Goal: Task Accomplishment & Management: Complete application form

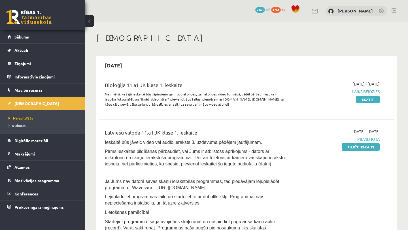
scroll to position [131, 0]
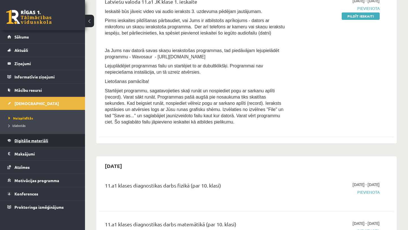
click at [38, 140] on span "Digitālie materiāli" at bounding box center [31, 140] width 34 height 5
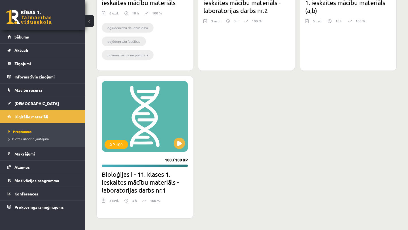
scroll to position [1586, 0]
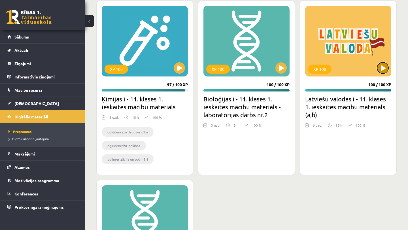
click at [384, 67] on button at bounding box center [382, 67] width 11 height 11
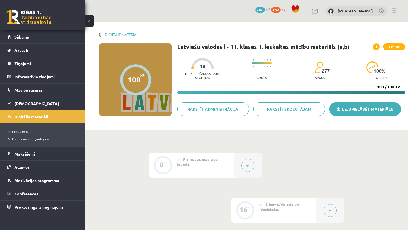
click at [355, 109] on link "Lejupielādēt materiālu" at bounding box center [365, 109] width 72 height 14
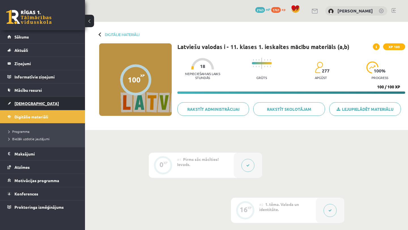
click at [45, 104] on link "[DEMOGRAPHIC_DATA]" at bounding box center [42, 103] width 71 height 13
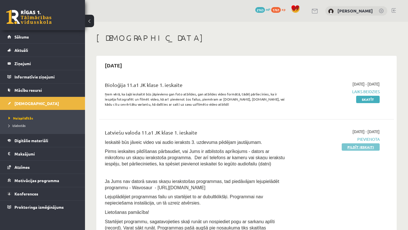
click at [374, 147] on link "Pildīt ieskaiti" at bounding box center [361, 146] width 38 height 7
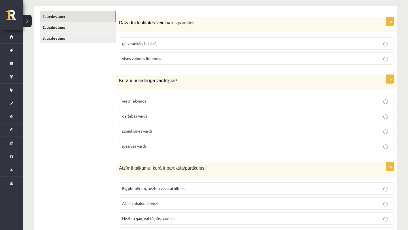
scroll to position [173, 0]
click at [234, 58] on p "visos valodas līmeņos." at bounding box center [256, 58] width 269 height 6
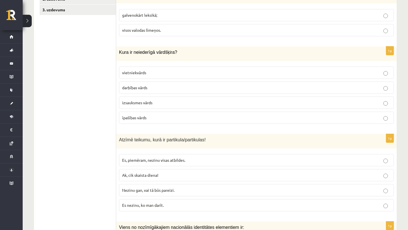
scroll to position [202, 0]
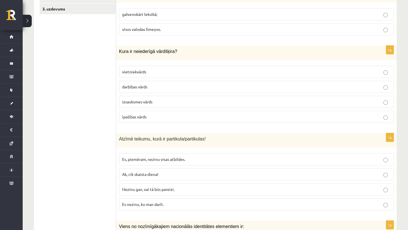
click at [192, 102] on p "izsauksmes vārds" at bounding box center [256, 102] width 269 height 6
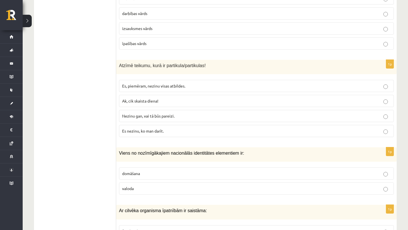
scroll to position [277, 0]
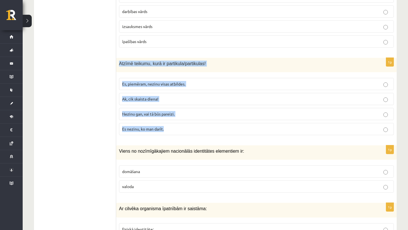
drag, startPoint x: 118, startPoint y: 64, endPoint x: 206, endPoint y: 134, distance: 112.5
click at [207, 135] on div "1p Atzīmē teikumu, kurā ir partikula/partikulas! Es, piemēram, nezinu visas atb…" at bounding box center [256, 99] width 281 height 82
copy div "Atzīmē teikumu, kurā ir partikula/partikulas! Es, piemēram, nezinu visas atbild…"
click at [229, 63] on p "Atzīmē teikumu, kurā ir partikula/partikulas!" at bounding box center [242, 64] width 247 height 6
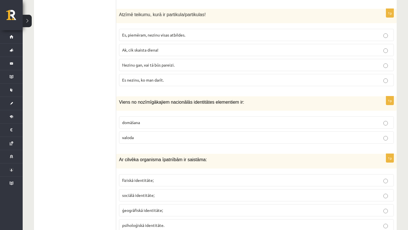
click at [141, 135] on p "valoda" at bounding box center [256, 138] width 269 height 6
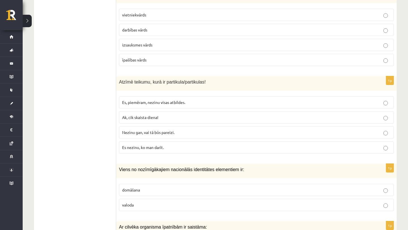
scroll to position [256, 0]
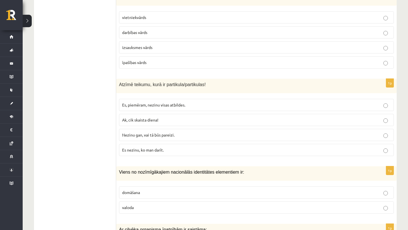
click at [164, 132] on p "Nezinu gan, vai tā būs pareizi." at bounding box center [256, 135] width 269 height 6
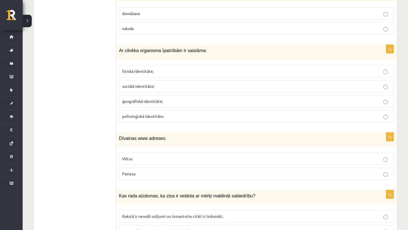
scroll to position [436, 0]
click at [177, 71] on p "fiziskā identitāte;" at bounding box center [256, 71] width 269 height 6
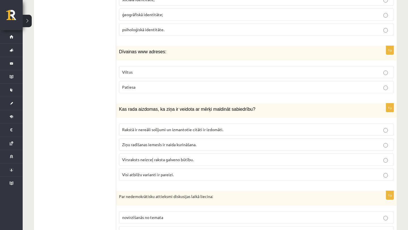
scroll to position [524, 0]
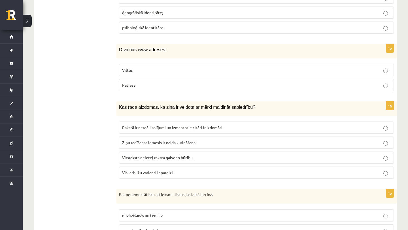
click at [177, 71] on p "Viltus" at bounding box center [256, 70] width 269 height 6
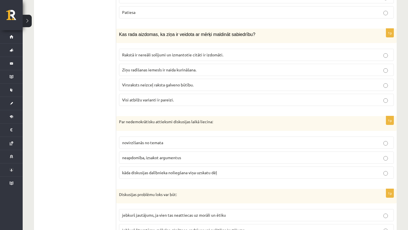
scroll to position [597, 0]
click at [199, 100] on p "Visi atbilžu varianti ir pareizi." at bounding box center [256, 100] width 269 height 6
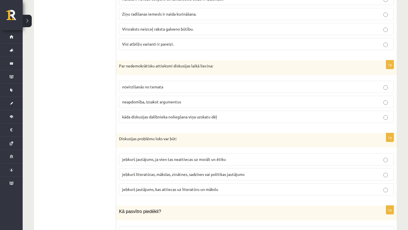
scroll to position [654, 0]
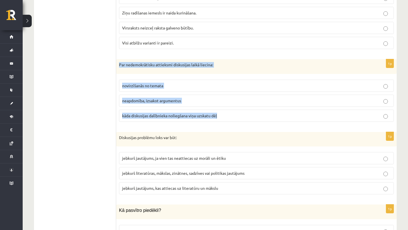
drag, startPoint x: 119, startPoint y: 65, endPoint x: 226, endPoint y: 115, distance: 118.3
click at [226, 115] on div "1p Par nedemokrātisku attieksmi diskusijas laikā liecina: novirzīšanās no temat…" at bounding box center [256, 92] width 281 height 67
copy div "Par nedemokrātisku attieksmi diskusijas laikā liecina: novirzīšanās no temata n…"
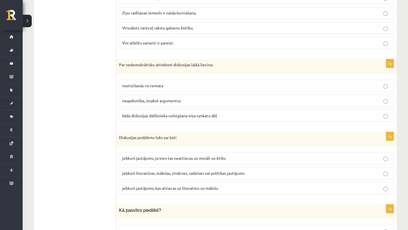
click at [227, 69] on div "Par nedemokrātisku attieksmi diskusijas laikā liecina:" at bounding box center [256, 66] width 281 height 15
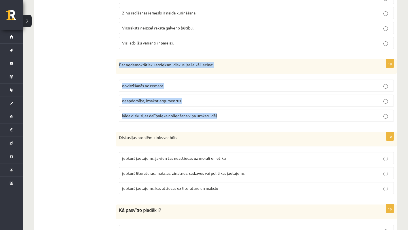
drag, startPoint x: 118, startPoint y: 63, endPoint x: 230, endPoint y: 120, distance: 126.1
click at [231, 120] on div "1p Par nedemokrātisku attieksmi diskusijas laikā liecina: novirzīšanās no temat…" at bounding box center [256, 92] width 281 height 67
copy div "Par nedemokrātisku attieksmi diskusijas laikā liecina: novirzīšanās no temata n…"
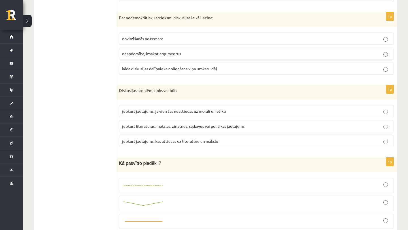
scroll to position [701, 0]
click at [137, 125] on span "jebkurš literatūras, mākslas, zinātnes, sadzīves vai politikas jautājums" at bounding box center [183, 125] width 122 height 5
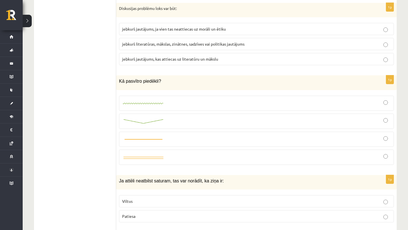
scroll to position [788, 0]
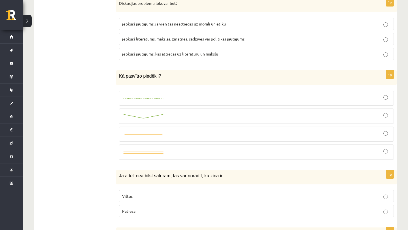
click at [372, 120] on div at bounding box center [256, 116] width 269 height 9
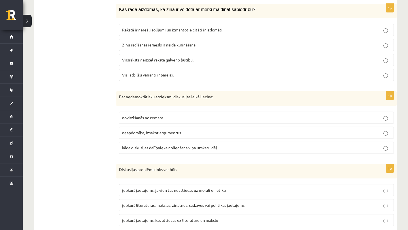
scroll to position [623, 0]
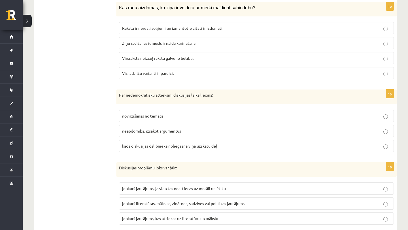
click at [164, 148] on span "kāda diskusijas dalībnieka noliegšana viņa uzskatu dēļ" at bounding box center [169, 145] width 95 height 5
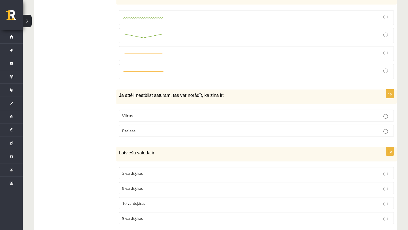
scroll to position [869, 0]
click at [169, 113] on p "Viltus" at bounding box center [256, 115] width 269 height 6
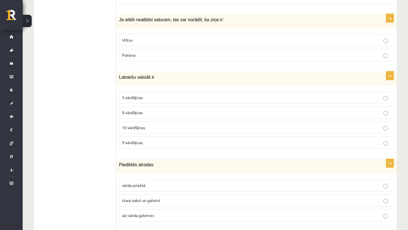
click at [164, 125] on p "10 vārdšķiras" at bounding box center [256, 128] width 269 height 6
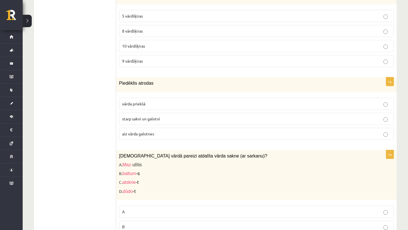
scroll to position [1029, 0]
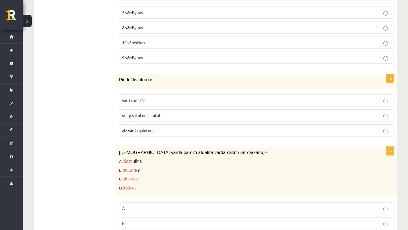
click at [163, 111] on label "starp sakni un galotni" at bounding box center [256, 115] width 275 height 12
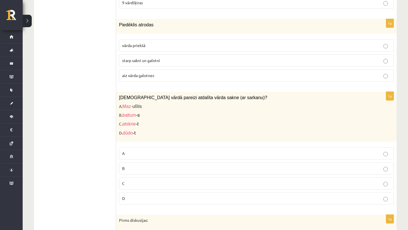
scroll to position [1123, 0]
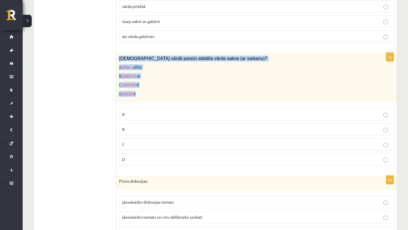
drag, startPoint x: 117, startPoint y: 57, endPoint x: 150, endPoint y: 98, distance: 52.7
click at [150, 98] on div "[DEMOGRAPHIC_DATA] vārdā pareizi atdalīta vārda sakne (ar sarkanu)? A. Maz- ulī…" at bounding box center [256, 78] width 281 height 50
copy div "[DEMOGRAPHIC_DATA] vārdā pareizi atdalīta vārda sakne (ar sarkanu)? A. Maz- ulī…"
click at [150, 97] on div "[DEMOGRAPHIC_DATA] vārdā pareizi atdalīta vārda sakne (ar sarkanu)? A. Maz- ulī…" at bounding box center [256, 78] width 281 height 50
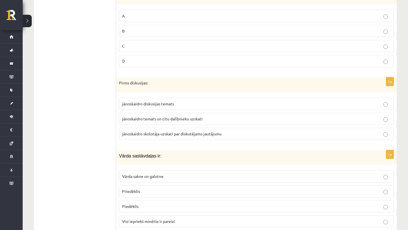
scroll to position [1222, 0]
click at [164, 119] on span "jānoskaidro temats un citu dalībnieku uzskati" at bounding box center [162, 117] width 80 height 5
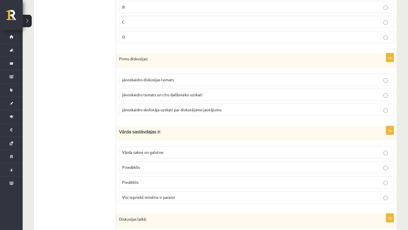
scroll to position [1247, 0]
click at [175, 76] on p "jānoskaidro diskusijas temats" at bounding box center [256, 79] width 269 height 6
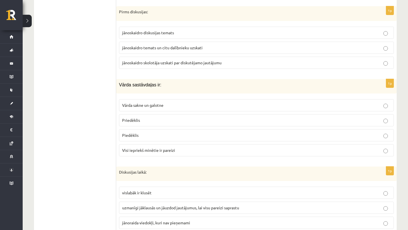
scroll to position [1294, 0]
click at [151, 153] on label "Visi iepriekš minētie ir pareizi" at bounding box center [256, 149] width 275 height 12
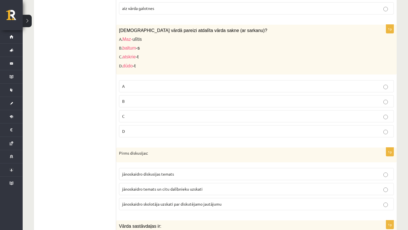
scroll to position [1152, 0]
click at [139, 117] on p "C" at bounding box center [256, 116] width 269 height 6
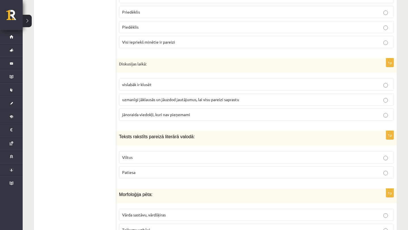
scroll to position [1401, 0]
click at [185, 101] on span "uzmanīgi jāklausās un jāuzdod jautājumus, lai visu pareizi saprastu" at bounding box center [180, 99] width 117 height 5
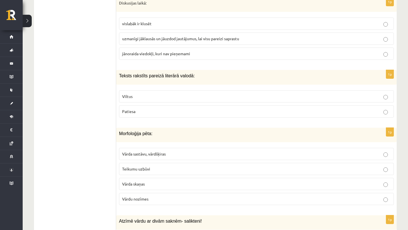
scroll to position [1465, 0]
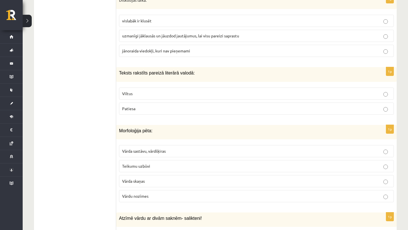
click at [179, 109] on p "Patiesa" at bounding box center [256, 109] width 269 height 6
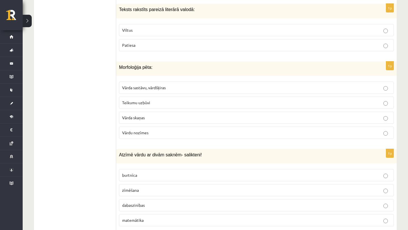
scroll to position [1529, 0]
click at [185, 85] on p "Vārda sastāvu, vārdšķiras" at bounding box center [256, 87] width 269 height 6
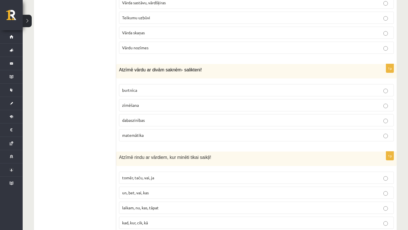
scroll to position [1614, 0]
click at [164, 120] on p "dabaszinības" at bounding box center [256, 120] width 269 height 6
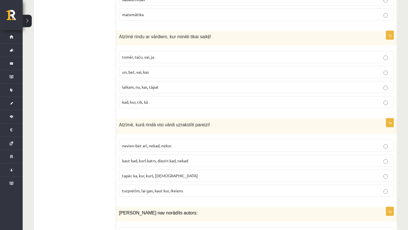
scroll to position [1735, 0]
click at [168, 71] on p "un, bet, vai, kas" at bounding box center [256, 72] width 269 height 6
click at [174, 52] on label "tomēr, taču, vai, ja" at bounding box center [256, 56] width 275 height 12
drag, startPoint x: 115, startPoint y: 35, endPoint x: 176, endPoint y: 106, distance: 93.5
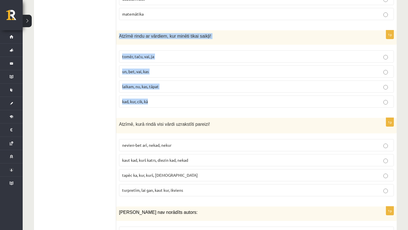
drag, startPoint x: 120, startPoint y: 34, endPoint x: 160, endPoint y: 99, distance: 76.9
click at [160, 99] on div "1p Atzīmē rindu ar vārdiem, kur minēti tikai saikļi! tomēr, taču, vai, ja un, b…" at bounding box center [256, 71] width 281 height 82
copy div "Atzīmē rindu ar vārdiem, kur minēti tikai saikļi! tomēr, taču, vai, ja un, bet,…"
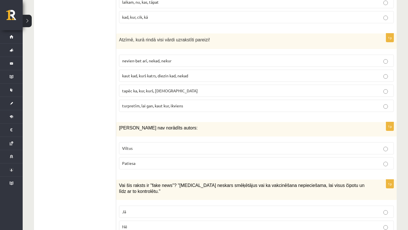
scroll to position [1820, 0]
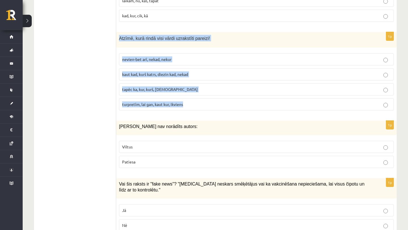
drag, startPoint x: 118, startPoint y: 35, endPoint x: 207, endPoint y: 105, distance: 112.5
click at [207, 106] on div "1p Atzīmē, kurā rindā visi vārdi uzrakstīti pareizi! nevien-bet arī, nekad, nek…" at bounding box center [256, 73] width 281 height 83
copy div "Atzīmē, kurā rindā visi vārdi uzrakstīti pareizi! nevien-bet arī, nekad, nekur …"
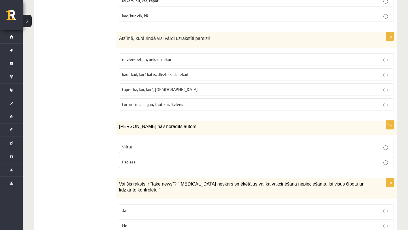
click at [180, 121] on div "[PERSON_NAME] nav norādīts autors:" at bounding box center [256, 128] width 281 height 14
click at [169, 145] on p "Viltus" at bounding box center [256, 147] width 269 height 6
click at [182, 103] on span "turpretīm, lai gan, kaut kur, ikviens" at bounding box center [152, 104] width 61 height 5
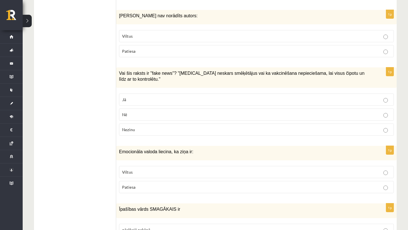
scroll to position [1935, 0]
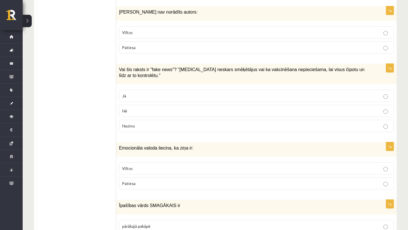
click at [180, 108] on p "Nē" at bounding box center [256, 111] width 269 height 6
click at [181, 99] on label "Jā" at bounding box center [256, 96] width 275 height 12
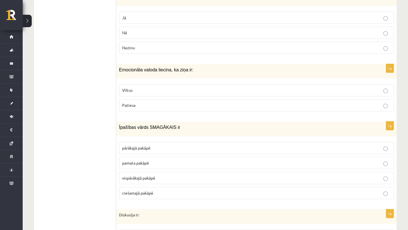
scroll to position [2014, 0]
click at [184, 94] on label "Viltus" at bounding box center [256, 90] width 275 height 12
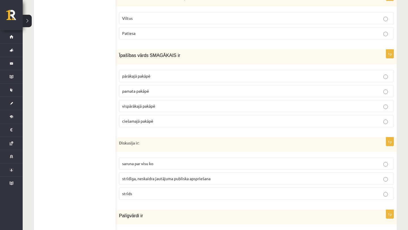
scroll to position [2086, 0]
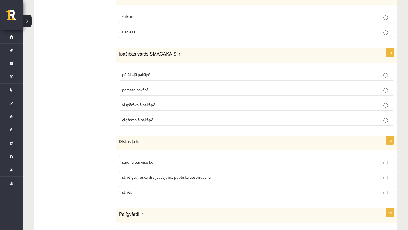
click at [179, 75] on p "pārākajā pakāpē" at bounding box center [256, 75] width 269 height 6
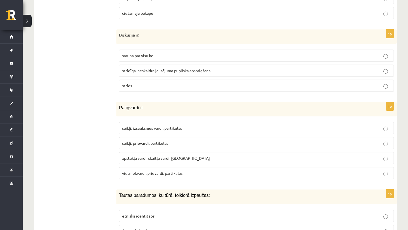
scroll to position [2194, 0]
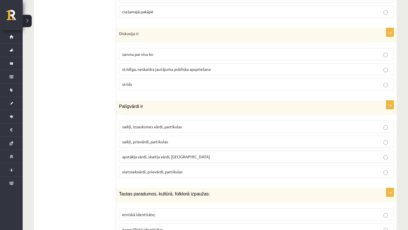
click at [221, 67] on p "strīdīga, neskaidra jautājuma publiska apspriešana" at bounding box center [256, 69] width 269 height 6
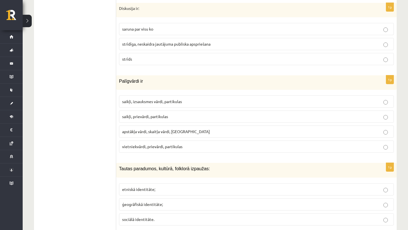
scroll to position [2221, 0]
click at [193, 114] on p "saikļi, prievārdi, partikulas" at bounding box center [256, 116] width 269 height 6
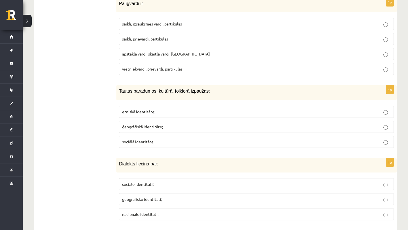
scroll to position [2299, 0]
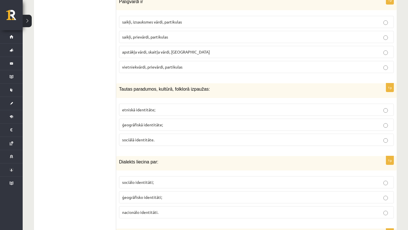
click at [187, 105] on label "etniskā identitāte;" at bounding box center [256, 110] width 275 height 12
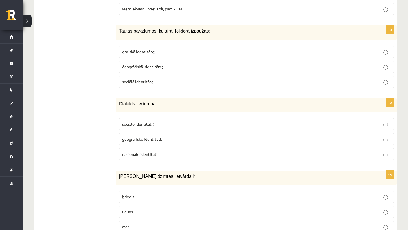
click at [186, 139] on p "ģeogrāfisko identitāti;" at bounding box center [256, 139] width 269 height 6
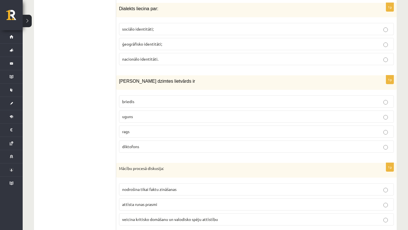
scroll to position [2453, 0]
click at [171, 115] on p "uguns" at bounding box center [256, 116] width 269 height 6
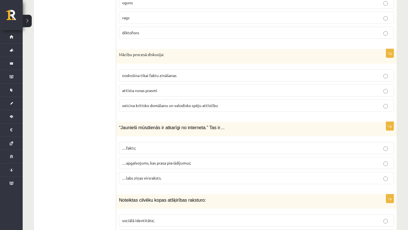
scroll to position [2565, 0]
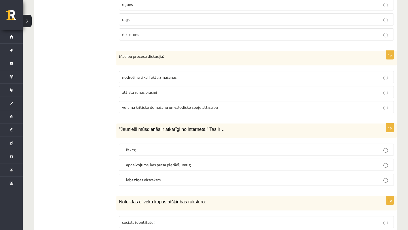
click at [176, 107] on span "veicina kritisko domāšanu un valodisko spēju attīstību" at bounding box center [170, 107] width 96 height 5
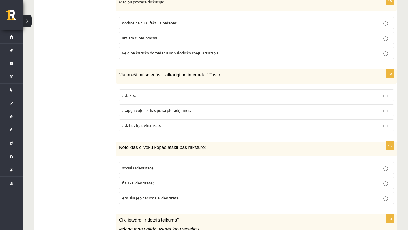
scroll to position [2621, 0]
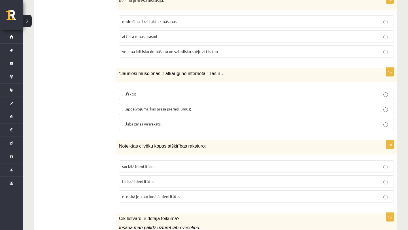
click at [176, 107] on span "…apgalvojums, kas prasa pierādījumus;" at bounding box center [156, 108] width 69 height 5
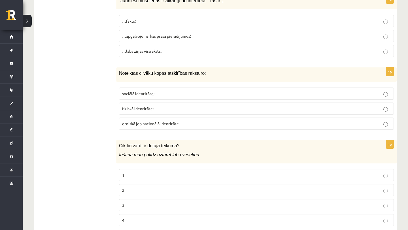
scroll to position [2694, 0]
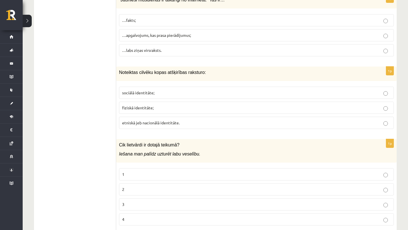
click at [179, 94] on p "sociālā identitāte;" at bounding box center [256, 93] width 269 height 6
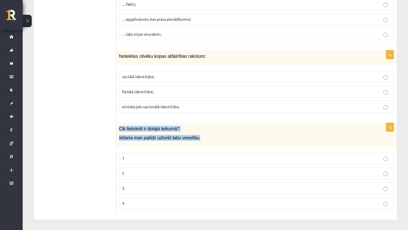
drag, startPoint x: 118, startPoint y: 126, endPoint x: 213, endPoint y: 148, distance: 97.6
click at [213, 148] on div "1p Cik lietvārdi ir dotajā teikumā? Iešana man palīdz uzturēt labu veselību. 1 …" at bounding box center [256, 168] width 281 height 91
copy div "Cik lietvārdi ir dotajā teikumā? Iešana man palīdz uzturēt labu veselību."
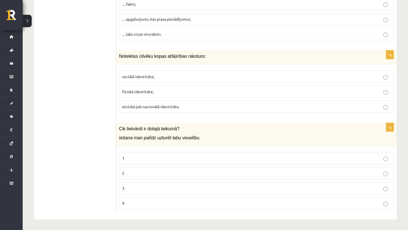
click at [223, 135] on p "Iešana man palīdz uzturēt labu veselību." at bounding box center [242, 138] width 247 height 6
click at [141, 170] on p "2" at bounding box center [256, 173] width 269 height 6
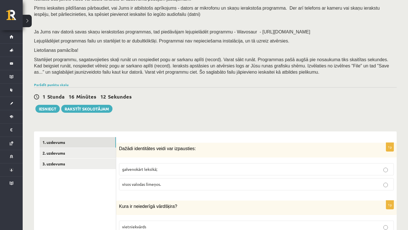
scroll to position [34, 0]
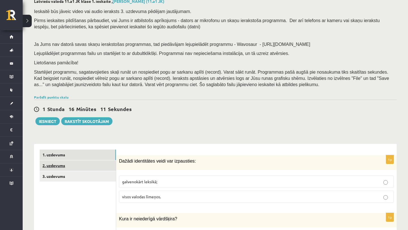
click at [88, 162] on link "2. uzdevums" at bounding box center [78, 165] width 76 height 10
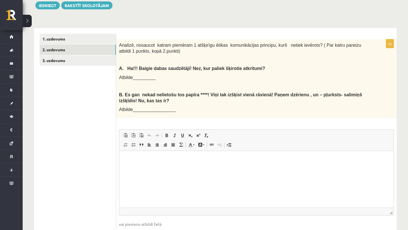
scroll to position [152, 0]
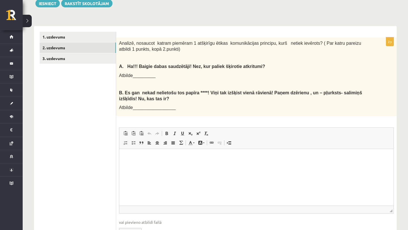
click at [199, 166] on html at bounding box center [256, 157] width 274 height 17
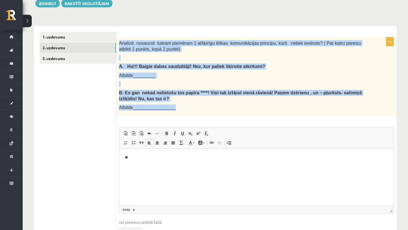
drag, startPoint x: 120, startPoint y: 42, endPoint x: 196, endPoint y: 114, distance: 104.0
click at [196, 114] on div "Analizē, nosaucot katram piemēram 1 atšķirīgu ētikas komunikācijas principu, ku…" at bounding box center [256, 76] width 281 height 79
copy div "Analizē, nosaucot katram piemēram 1 atšķirīgu ētikas komunikācijas principu, ku…"
click at [198, 95] on p "B. Es gan nekad nelietošu tos papīra ****! Viņi tak izšķist vienā rāvienā! Paņe…" at bounding box center [242, 96] width 247 height 12
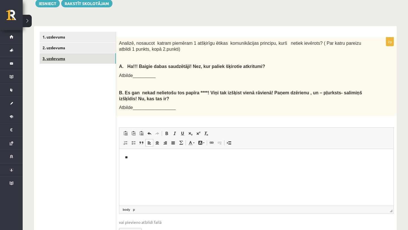
click at [80, 57] on link "3. uzdevums" at bounding box center [78, 58] width 76 height 10
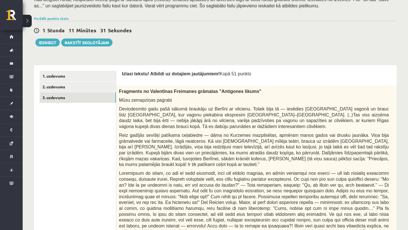
scroll to position [0, 0]
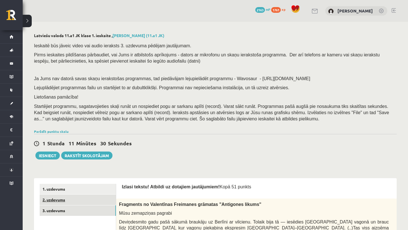
click at [79, 197] on link "2. uzdevums" at bounding box center [78, 200] width 76 height 10
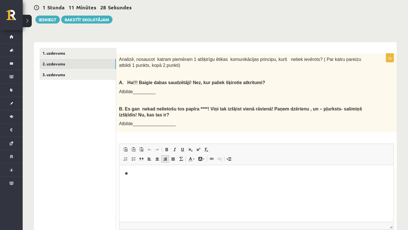
scroll to position [137, 0]
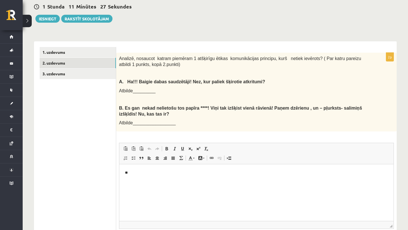
click at [160, 175] on p "**" at bounding box center [256, 173] width 263 height 6
click at [162, 171] on p "**" at bounding box center [256, 173] width 263 height 6
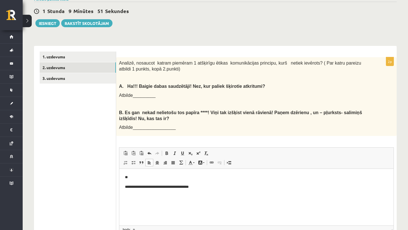
scroll to position [130, 0]
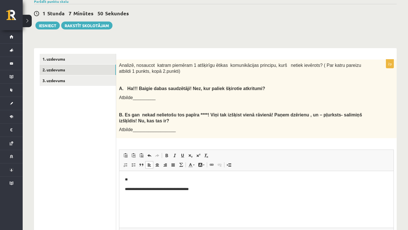
click at [191, 175] on html "**********" at bounding box center [256, 184] width 274 height 27
click at [185, 177] on p "**" at bounding box center [256, 180] width 263 height 6
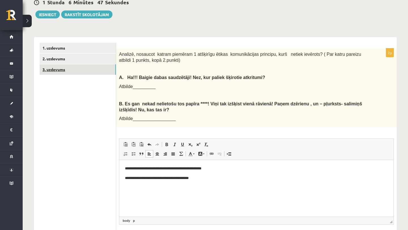
click at [85, 70] on link "3. uzdevums" at bounding box center [78, 69] width 76 height 10
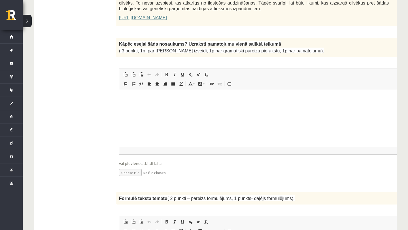
scroll to position [447, 0]
click at [264, 99] on p "Bagātinātā teksta redaktors, wiswyg-editor-user-answer-47433805267460" at bounding box center [268, 98] width 286 height 6
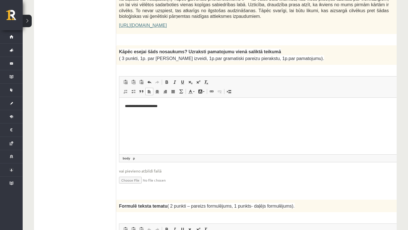
scroll to position [441, 0]
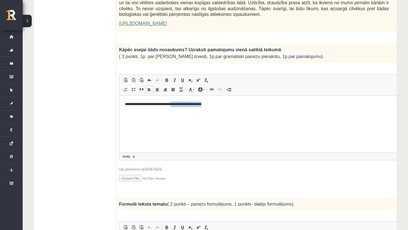
drag, startPoint x: 178, startPoint y: 104, endPoint x: 217, endPoint y: 104, distance: 39.1
click at [218, 104] on p "**********" at bounding box center [268, 104] width 286 height 6
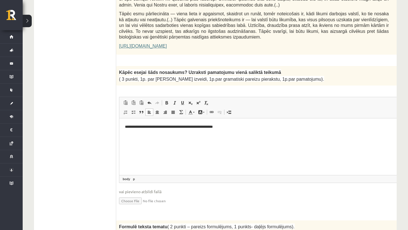
scroll to position [419, 0]
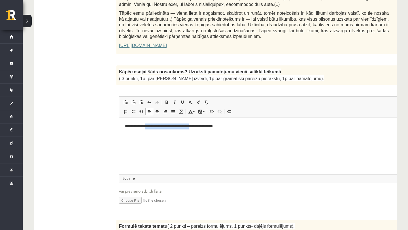
drag, startPoint x: 148, startPoint y: 126, endPoint x: 203, endPoint y: 124, distance: 55.6
click at [203, 124] on p "**********" at bounding box center [268, 126] width 286 height 6
click at [134, 127] on p "**********" at bounding box center [268, 126] width 286 height 6
click at [146, 125] on p "**********" at bounding box center [268, 126] width 286 height 6
drag, startPoint x: 218, startPoint y: 123, endPoint x: 176, endPoint y: 124, distance: 42.2
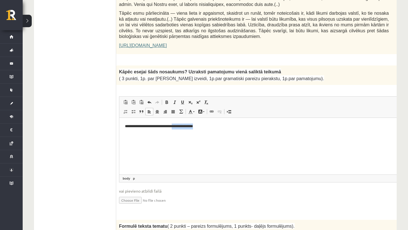
click at [176, 124] on p "**********" at bounding box center [268, 126] width 286 height 6
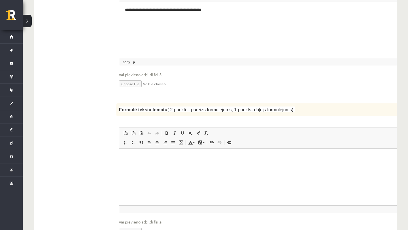
scroll to position [536, 0]
click at [179, 158] on p "Bagātinātā teksta redaktors, wiswyg-editor-user-answer-47433805383760" at bounding box center [268, 157] width 286 height 6
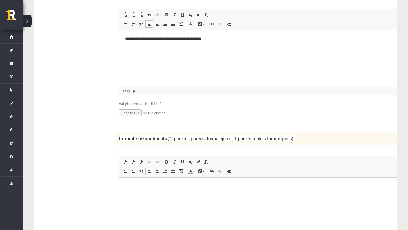
scroll to position [507, 0]
click at [164, 195] on html at bounding box center [268, 186] width 298 height 17
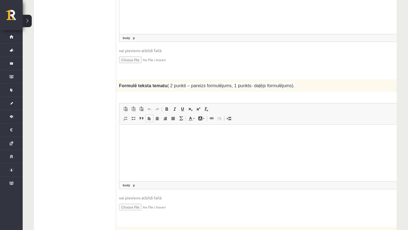
scroll to position [560, 0]
click at [147, 132] on p "Bagātinātā teksta redaktors, wiswyg-editor-user-answer-47433805383760" at bounding box center [268, 133] width 286 height 6
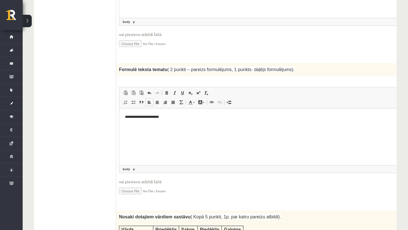
scroll to position [584, 0]
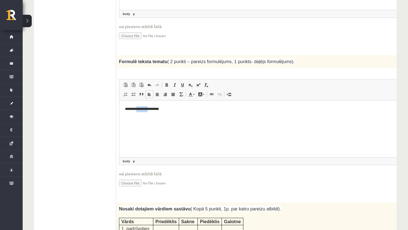
drag, startPoint x: 153, startPoint y: 112, endPoint x: 138, endPoint y: 112, distance: 15.6
click at [138, 112] on p "**********" at bounding box center [268, 109] width 286 height 6
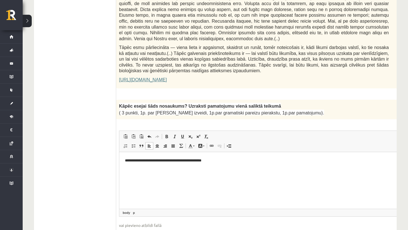
scroll to position [364, 0]
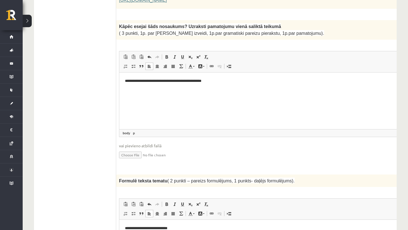
scroll to position [604, 0]
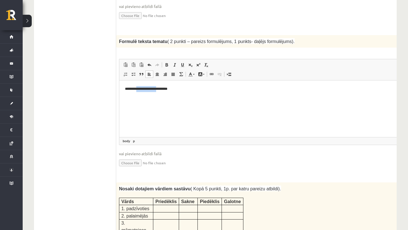
drag, startPoint x: 164, startPoint y: 89, endPoint x: 139, endPoint y: 88, distance: 25.5
click at [138, 88] on p "**********" at bounding box center [268, 89] width 286 height 6
click at [175, 98] on html "**********" at bounding box center [268, 88] width 298 height 17
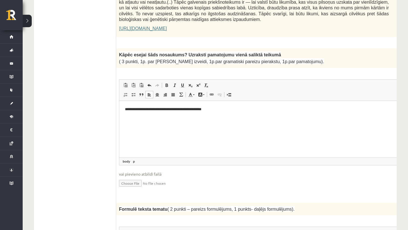
scroll to position [437, 0]
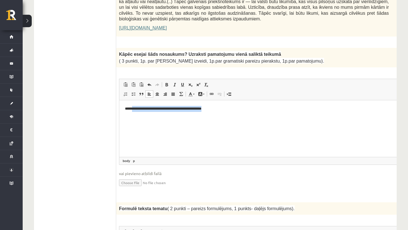
drag, startPoint x: 217, startPoint y: 109, endPoint x: 133, endPoint y: 110, distance: 83.6
click at [133, 110] on p "**********" at bounding box center [268, 109] width 286 height 6
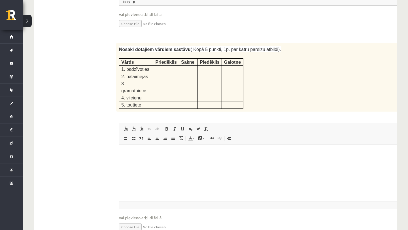
scroll to position [744, 0]
click at [258, 161] on html at bounding box center [268, 152] width 298 height 17
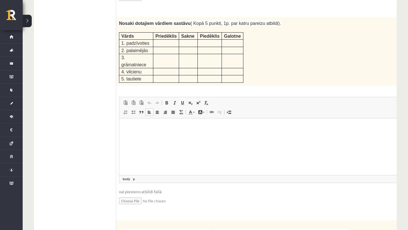
scroll to position [774, 0]
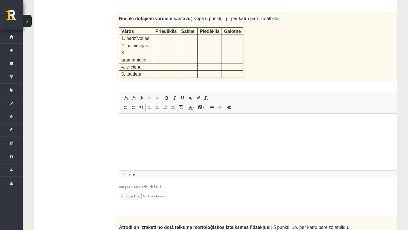
click at [239, 131] on html at bounding box center [268, 121] width 298 height 17
click at [124, 125] on html "**" at bounding box center [268, 126] width 298 height 27
click at [124, 121] on html "**" at bounding box center [268, 126] width 298 height 27
click at [132, 119] on p "Bagātinātā teksta redaktors, wiswyg-editor-user-answer-47433805519340" at bounding box center [268, 122] width 286 height 6
drag, startPoint x: 120, startPoint y: 27, endPoint x: 245, endPoint y: 71, distance: 132.8
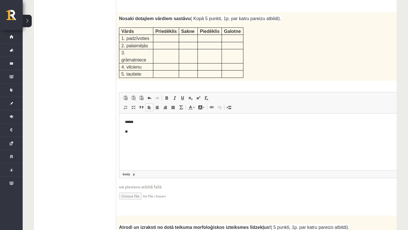
click at [245, 71] on div "Nosaki dotajiem vārdiem sastāvu ( Kopā 5 punkti, 1p. par katru pareizu atbildi)…" at bounding box center [268, 46] width 304 height 69
copy table
click at [181, 128] on body "****** **" at bounding box center [268, 131] width 286 height 25
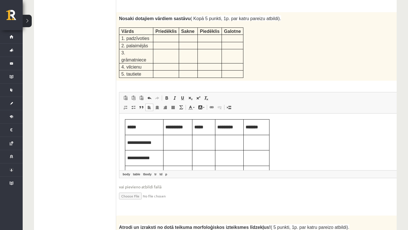
scroll to position [771, 0]
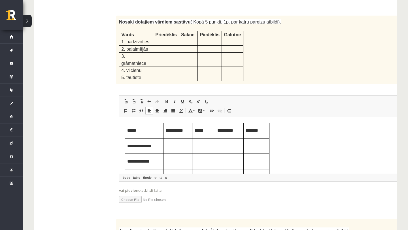
click at [173, 147] on p "Bagātinātā teksta redaktors, wiswyg-editor-user-answer-47433805519340" at bounding box center [177, 145] width 25 height 6
click at [213, 148] on p "Bagātinātā teksta redaktors, wiswyg-editor-user-answer-47433805519340" at bounding box center [203, 145] width 19 height 6
click at [257, 148] on p "Bagātinātā teksta redaktors, wiswyg-editor-user-answer-47433805519340" at bounding box center [257, 145] width 22 height 6
click at [209, 145] on p "Bagātinātā teksta redaktors, wiswyg-editor-user-answer-47433805519340" at bounding box center [203, 145] width 19 height 6
click at [228, 146] on p "Bagātinātā teksta redaktors, wiswyg-editor-user-answer-47433805519340" at bounding box center [229, 145] width 24 height 6
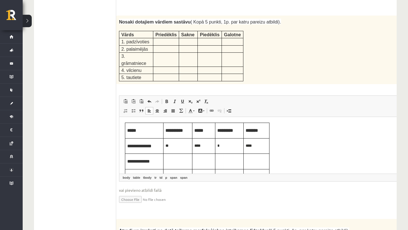
click at [333, 149] on body "**********" at bounding box center [268, 178] width 286 height 112
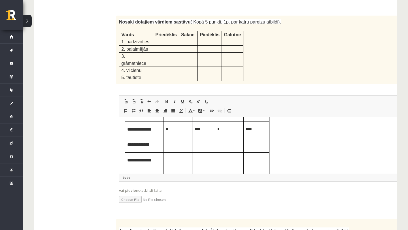
scroll to position [14, 0]
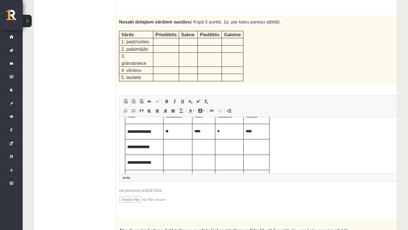
click at [182, 152] on td "Bagātinātā teksta redaktors, wiswyg-editor-user-answer-47433805519340" at bounding box center [178, 147] width 29 height 16
click at [206, 147] on p "Bagātinātā teksta redaktors, wiswyg-editor-user-answer-47433805519340" at bounding box center [203, 146] width 19 height 6
click at [263, 148] on p "Bagātinātā teksta redaktors, wiswyg-editor-user-answer-47433805519340" at bounding box center [257, 146] width 22 height 6
click at [237, 144] on p "Bagātinātā teksta redaktors, wiswyg-editor-user-answer-47433805519340" at bounding box center [229, 146] width 24 height 6
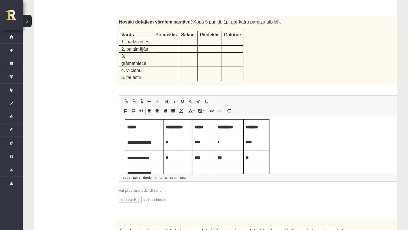
scroll to position [4, 0]
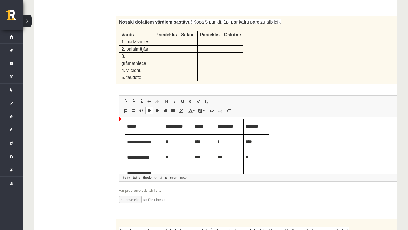
click at [343, 137] on body "**********" at bounding box center [268, 174] width 286 height 112
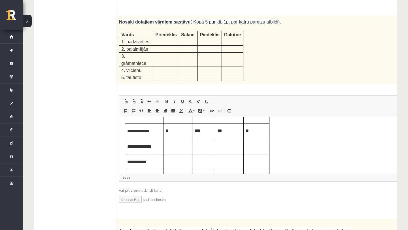
scroll to position [29, 0]
click at [179, 151] on p "Bagātinātā teksta redaktors, wiswyg-editor-user-answer-47433805519340" at bounding box center [177, 148] width 25 height 6
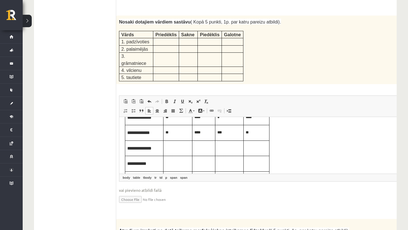
click at [204, 145] on p "Bagātinātā teksta redaktors, wiswyg-editor-user-answer-47433805519340" at bounding box center [203, 148] width 19 height 6
click at [177, 148] on p "Bagātinātā teksta redaktors, wiswyg-editor-user-answer-47433805519340" at bounding box center [177, 148] width 25 height 6
click at [209, 150] on p "Bagātinātā teksta redaktors, wiswyg-editor-user-answer-47433805519340" at bounding box center [203, 148] width 19 height 6
click at [225, 148] on p "Bagātinātā teksta redaktors, wiswyg-editor-user-answer-47433805519340" at bounding box center [229, 148] width 24 height 6
click at [258, 20] on span "Nosaki dotajiem vārdiem sastāvu ( Kopā 5 punkti, 1p. par katru pareizu atbildi)." at bounding box center [200, 22] width 162 height 5
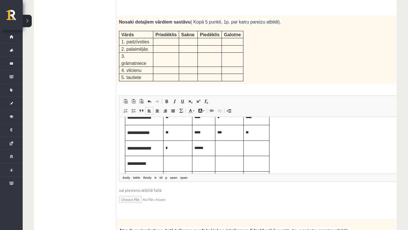
click at [232, 148] on p "Bagātinātā teksta redaktors, wiswyg-editor-user-answer-47433805519340" at bounding box center [229, 148] width 24 height 6
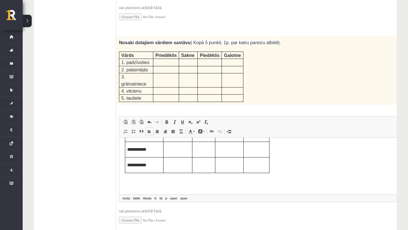
scroll to position [65, 0]
click at [179, 150] on p "Bagātinātā teksta redaktors, wiswyg-editor-user-answer-47433805519340" at bounding box center [177, 148] width 25 height 6
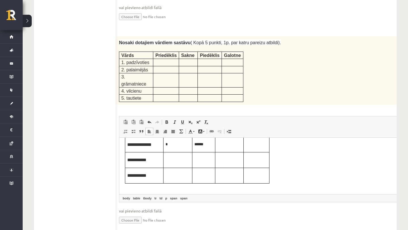
scroll to position [48, 0]
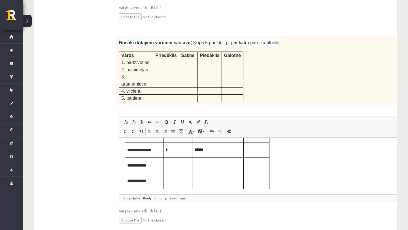
click at [200, 165] on p "Bagātinātā teksta redaktors, wiswyg-editor-user-answer-47433805519340" at bounding box center [203, 165] width 19 height 6
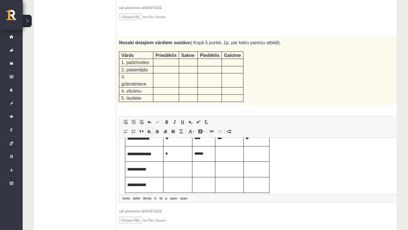
scroll to position [45, 0]
click at [260, 164] on td "Bagātinātā teksta redaktors, wiswyg-editor-user-answer-47433805519340" at bounding box center [257, 168] width 26 height 16
click at [230, 170] on p "Bagātinātā teksta redaktors, wiswyg-editor-user-answer-47433805519340" at bounding box center [229, 167] width 24 height 6
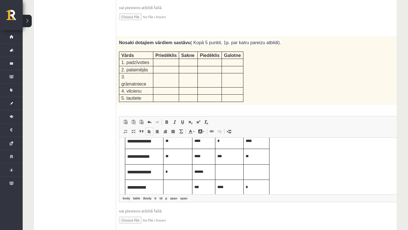
click at [226, 158] on p "***" at bounding box center [229, 156] width 24 height 6
click at [249, 157] on span "**" at bounding box center [247, 156] width 3 height 4
click at [254, 173] on p "Bagātinātā teksta redaktors, wiswyg-editor-user-answer-47433805519340" at bounding box center [257, 171] width 22 height 6
click at [230, 173] on p "Bagātinātā teksta redaktors, wiswyg-editor-user-answer-47433805519340" at bounding box center [229, 171] width 24 height 6
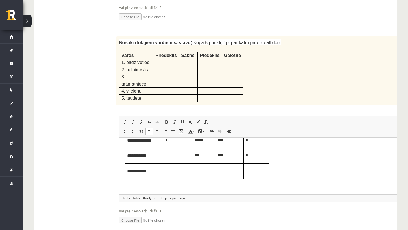
scroll to position [58, 0]
click at [198, 171] on p "Bagātinātā teksta redaktors, wiswyg-editor-user-answer-47433805519340" at bounding box center [203, 170] width 19 height 6
click at [261, 172] on p "Bagātinātā teksta redaktors, wiswyg-editor-user-answer-47433805519340" at bounding box center [257, 170] width 22 height 6
click at [230, 173] on p "Bagātinātā teksta redaktors, wiswyg-editor-user-answer-47433805519340" at bounding box center [229, 170] width 24 height 6
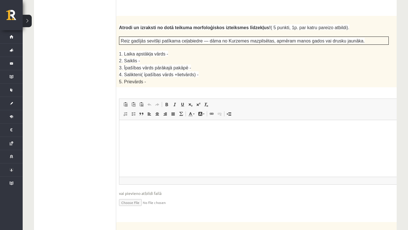
scroll to position [981, 0]
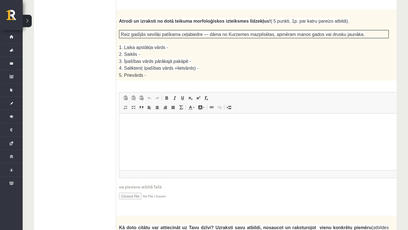
click at [242, 131] on html at bounding box center [268, 122] width 298 height 17
click at [285, 131] on html at bounding box center [268, 122] width 298 height 17
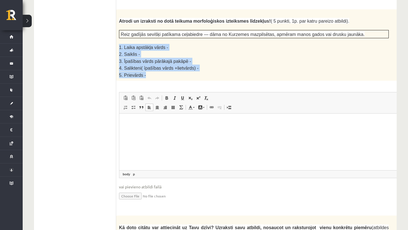
drag, startPoint x: 120, startPoint y: 40, endPoint x: 150, endPoint y: 66, distance: 40.2
click at [151, 67] on div "Atrodi un izraksti no dotā teikuma morfoloģiskos izteiksmes līdzekļus! ( 5 punk…" at bounding box center [268, 44] width 304 height 71
copy div "1. Laika apstākļa vārds - 2. Saiklis - 3. Īpašības vārds pārākajā pakāpē - 4. S…"
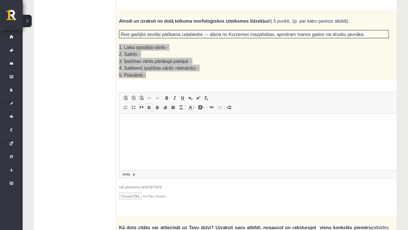
click at [140, 128] on html at bounding box center [268, 122] width 298 height 17
paste body "Bagātinātā teksta redaktors, wiswyg-editor-user-answer-47433805630840"
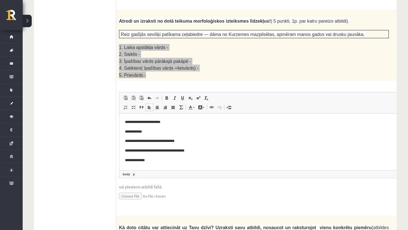
click at [175, 122] on p "**********" at bounding box center [268, 122] width 286 height 6
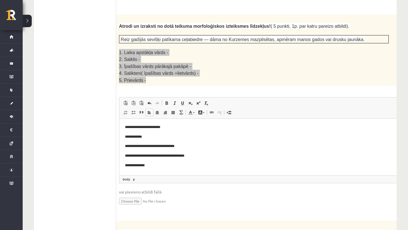
scroll to position [971, 0]
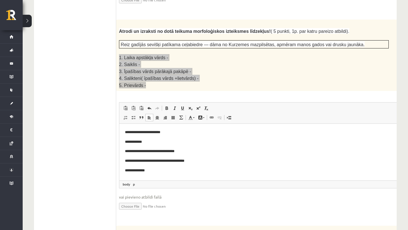
click at [176, 142] on p "**********" at bounding box center [268, 142] width 286 height 6
click at [226, 149] on p "**********" at bounding box center [268, 151] width 286 height 6
click at [218, 162] on p "**********" at bounding box center [268, 161] width 286 height 6
drag, startPoint x: 145, startPoint y: 161, endPoint x: 265, endPoint y: 314, distance: 194.5
click at [145, 161] on p "**********" at bounding box center [268, 161] width 286 height 6
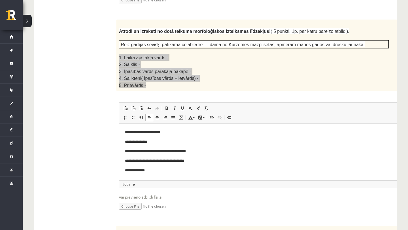
click at [143, 162] on p "**********" at bounding box center [268, 161] width 286 height 6
click at [146, 162] on p "**********" at bounding box center [268, 161] width 286 height 6
click at [213, 160] on p "**********" at bounding box center [268, 161] width 286 height 6
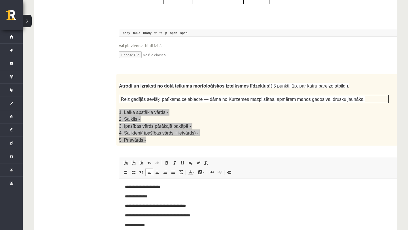
scroll to position [932, 0]
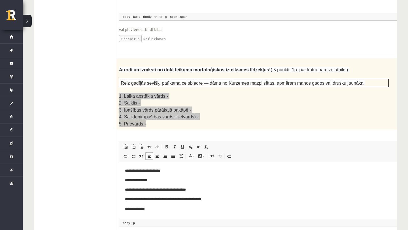
click at [188, 209] on p "**********" at bounding box center [268, 209] width 286 height 6
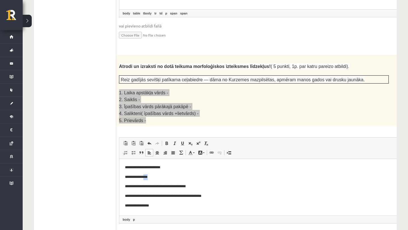
drag, startPoint x: 143, startPoint y: 179, endPoint x: 148, endPoint y: 178, distance: 4.9
click at [148, 179] on p "**********" at bounding box center [268, 177] width 286 height 6
click at [166, 141] on span at bounding box center [166, 143] width 5 height 5
drag, startPoint x: 185, startPoint y: 188, endPoint x: 201, endPoint y: 187, distance: 16.5
click at [201, 187] on p "**********" at bounding box center [268, 187] width 286 height 6
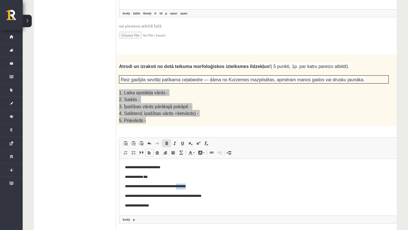
click at [169, 140] on link "Treknraksts Klaviatūras saīsne Komanda+B" at bounding box center [167, 143] width 8 height 7
drag, startPoint x: 192, startPoint y: 197, endPoint x: 211, endPoint y: 196, distance: 18.7
click at [211, 197] on p "**********" at bounding box center [268, 196] width 286 height 6
click at [166, 141] on span at bounding box center [166, 143] width 5 height 5
drag, startPoint x: 148, startPoint y: 208, endPoint x: 151, endPoint y: 208, distance: 3.7
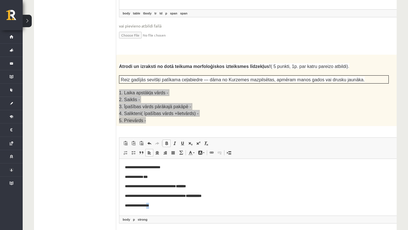
click at [151, 208] on p "**********" at bounding box center [268, 206] width 286 height 6
click at [167, 141] on span at bounding box center [166, 143] width 5 height 5
click at [174, 168] on p "**********" at bounding box center [268, 168] width 286 height 6
drag, startPoint x: 166, startPoint y: 167, endPoint x: 172, endPoint y: 166, distance: 6.1
click at [172, 166] on p "**********" at bounding box center [268, 168] width 286 height 6
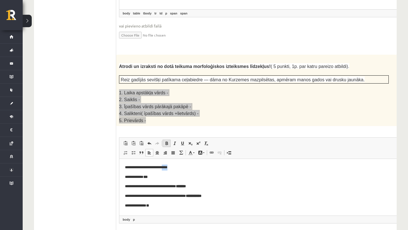
click at [165, 141] on span at bounding box center [166, 143] width 5 height 5
click at [176, 177] on p "**********" at bounding box center [268, 177] width 286 height 6
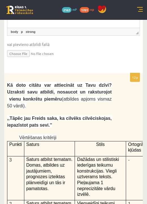
scroll to position [1662, 0]
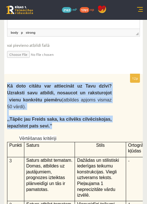
drag, startPoint x: 6, startPoint y: 42, endPoint x: 60, endPoint y: 81, distance: 65.9
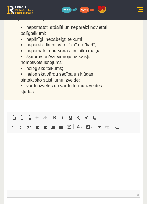
scroll to position [1977, 0]
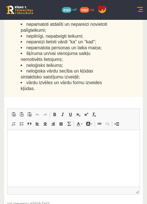
click at [44, 141] on p "Bagātinātā teksta redaktors, wiswyg-editor-user-answer-47433805743040" at bounding box center [73, 139] width 121 height 6
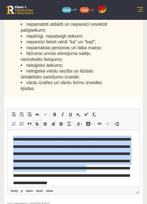
scroll to position [13, 0]
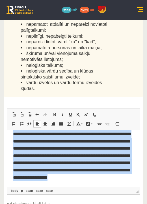
drag, startPoint x: 12, startPoint y: 138, endPoint x: 106, endPoint y: 201, distance: 112.9
click at [106, 187] on html "**********" at bounding box center [73, 156] width 133 height 62
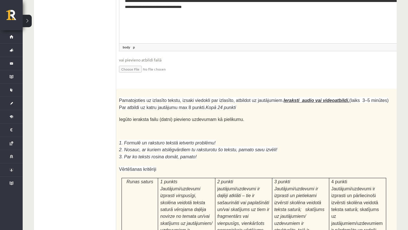
scroll to position [1542, 0]
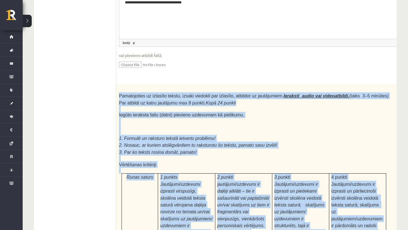
drag, startPoint x: 118, startPoint y: 86, endPoint x: 357, endPoint y: 230, distance: 278.9
click at [289, 106] on p at bounding box center [254, 109] width 270 height 6
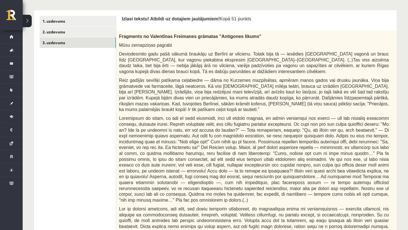
scroll to position [168, 0]
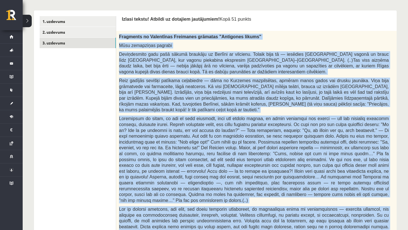
drag, startPoint x: 119, startPoint y: 36, endPoint x: 311, endPoint y: 230, distance: 273.3
click at [311, 230] on div "Fragments no Valentīnas Freimanes grāmatas "Antigones likums" Mūsu zemapziņas p…" at bounding box center [268, 168] width 304 height 275
click at [302, 121] on p at bounding box center [254, 160] width 270 height 88
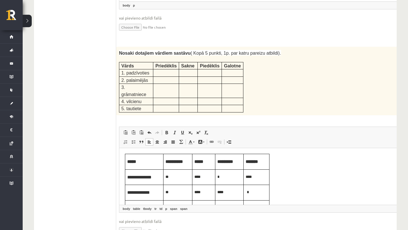
scroll to position [47, 0]
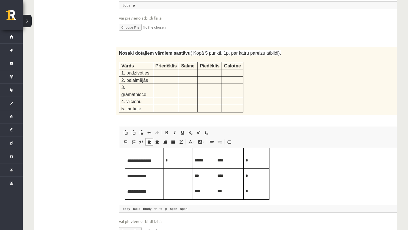
click at [179, 177] on p "Bagātinātā teksta redaktors, wiswyg-editor-user-answer-47433805519340" at bounding box center [177, 175] width 25 height 6
click at [177, 196] on td "Bagātinātā teksta redaktors, wiswyg-editor-user-answer-47433805519340" at bounding box center [178, 192] width 29 height 16
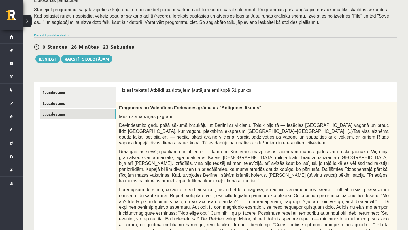
scroll to position [150, 0]
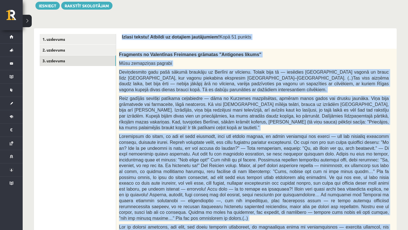
drag, startPoint x: 120, startPoint y: 36, endPoint x: 246, endPoint y: 230, distance: 231.2
click at [198, 114] on span "Reiz gadījās sevišķi patīkama ceļabiedre — dāma no Kurzemes mazpilsētas, apmēra…" at bounding box center [254, 113] width 270 height 34
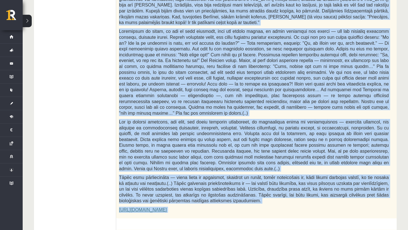
scroll to position [257, 0]
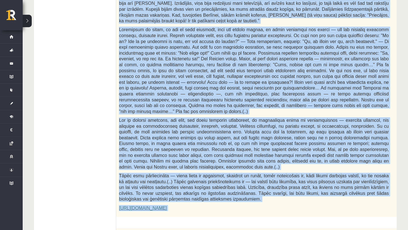
drag, startPoint x: 119, startPoint y: 3, endPoint x: 208, endPoint y: 230, distance: 243.9
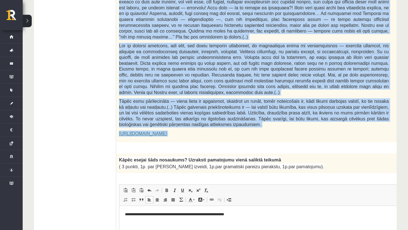
scroll to position [336, 0]
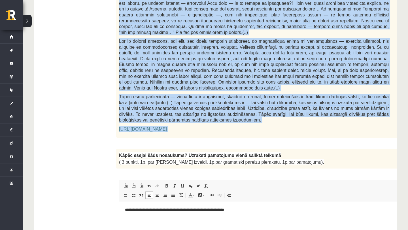
click at [219, 94] on span "Tāpēc esmu pārliecināta — viena lieta ir apgaismot, skaidrot un runāt, tomēr no…" at bounding box center [254, 108] width 270 height 28
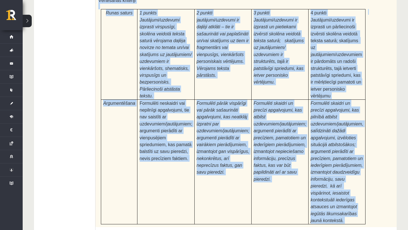
scroll to position [1714, 0]
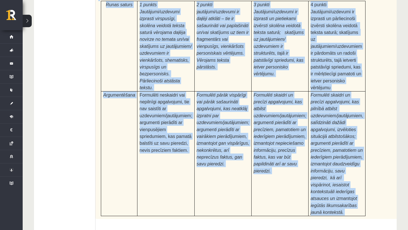
drag, startPoint x: 119, startPoint y: 94, endPoint x: 373, endPoint y: 177, distance: 267.8
click at [373, 177] on div "Pamatojoties uz izlasīto tekstu, izsaki viedokli par izlasīto, atbildot uz jaut…" at bounding box center [247, 65] width 304 height 307
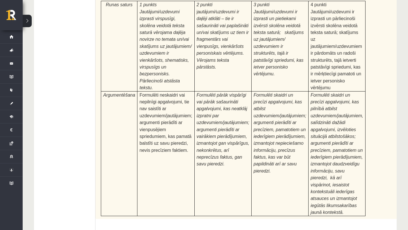
scroll to position [1825, 0]
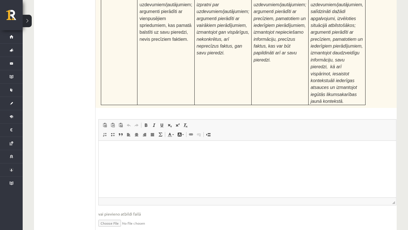
click at [114, 217] on input "file" at bounding box center [247, 223] width 298 height 12
type input "**********"
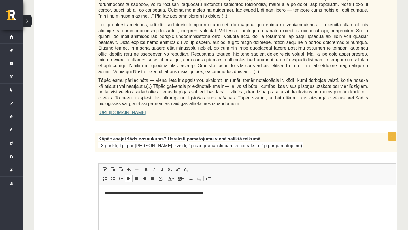
scroll to position [0, 0]
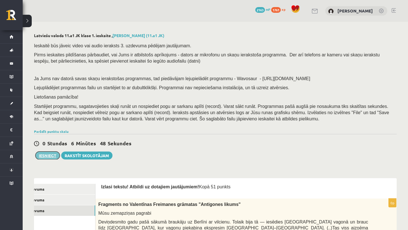
click at [52, 156] on button "Iesniegt" at bounding box center [47, 156] width 24 height 8
click at [48, 157] on button "Iesniegt" at bounding box center [47, 156] width 24 height 8
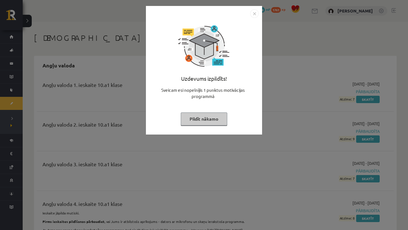
click at [216, 128] on div "Uzdevums izpildīts! Sveicam esi nopelnījis 1 punktus motivācijas programmā Pild…" at bounding box center [203, 74] width 109 height 113
click at [216, 119] on button "Pildīt nākamo" at bounding box center [204, 118] width 46 height 13
